Goal: Information Seeking & Learning: Learn about a topic

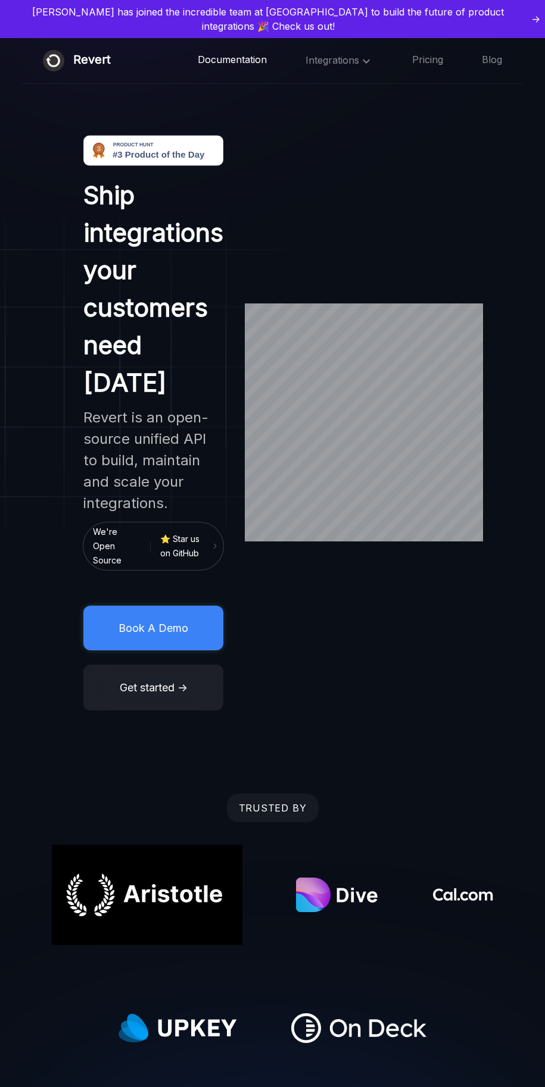
click at [232, 54] on span "Documentation" at bounding box center [232, 60] width 69 height 12
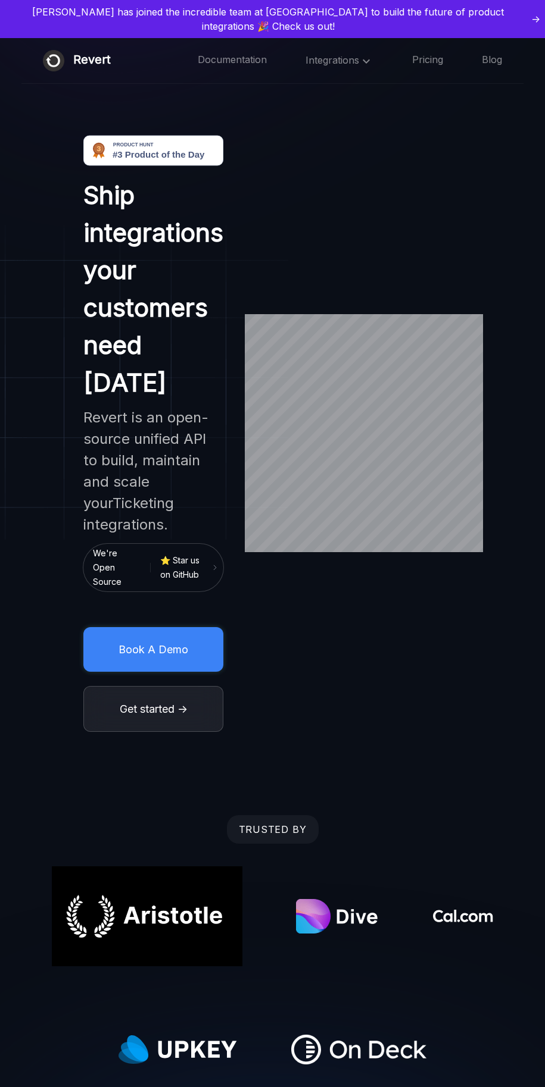
click at [153, 686] on button "Get started →" at bounding box center [153, 709] width 140 height 46
click at [232, 54] on span "Documentation" at bounding box center [232, 60] width 69 height 12
